Goal: Navigation & Orientation: Find specific page/section

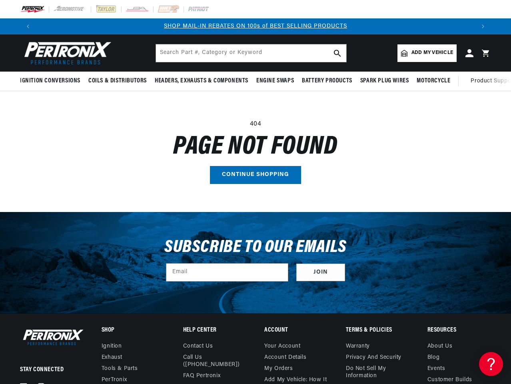
scroll to position [0, 878]
click at [256, 192] on main "404 Page not found Continue shopping" at bounding box center [255, 151] width 511 height 120
click at [28, 26] on icon "Translation missing: en.sections.announcements.previous_announcement" at bounding box center [28, 26] width 2 height 4
click at [0, 26] on slideshow-component "BUY AN IGNITION CONVERSION, GET 50% OFF THE MATCHING COIL SHOP MAIL-IN REBATES …" at bounding box center [255, 26] width 511 height 16
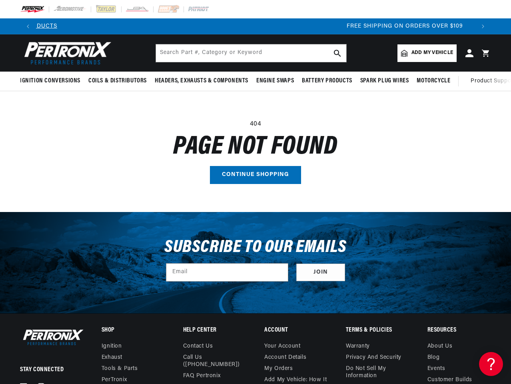
scroll to position [0, 878]
click at [390, 26] on p "FREE SHIPPING ON ORDERS OVER $109" at bounding box center [255, 26] width 439 height 9
click at [483, 26] on icon "Translation missing: en.sections.announcements.next_announcement" at bounding box center [483, 26] width 2 height 4
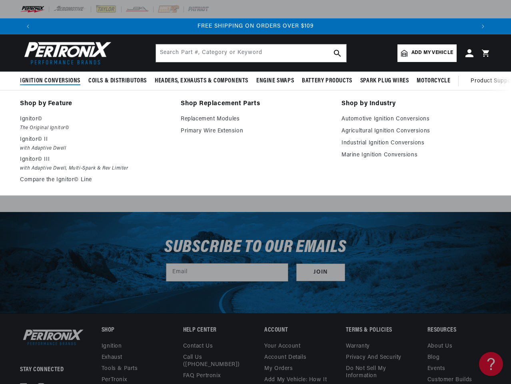
click at [52, 81] on span "Ignition Conversions" at bounding box center [50, 81] width 60 height 8
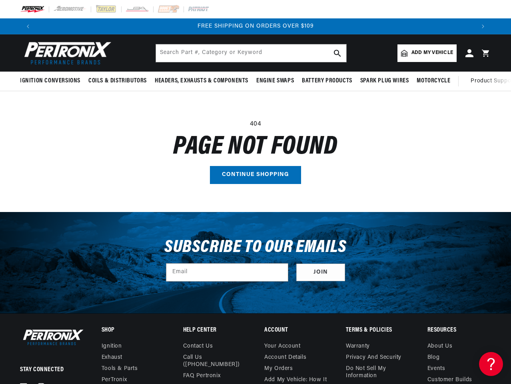
click at [117, 81] on span "Coils & Distributors" at bounding box center [117, 81] width 58 height 8
click at [201, 81] on span "Headers, Exhausts & Components" at bounding box center [202, 81] width 94 height 8
click at [275, 81] on span "Engine Swaps" at bounding box center [275, 81] width 38 height 8
click at [327, 81] on span "Battery Products" at bounding box center [327, 81] width 50 height 8
